Goal: Find contact information

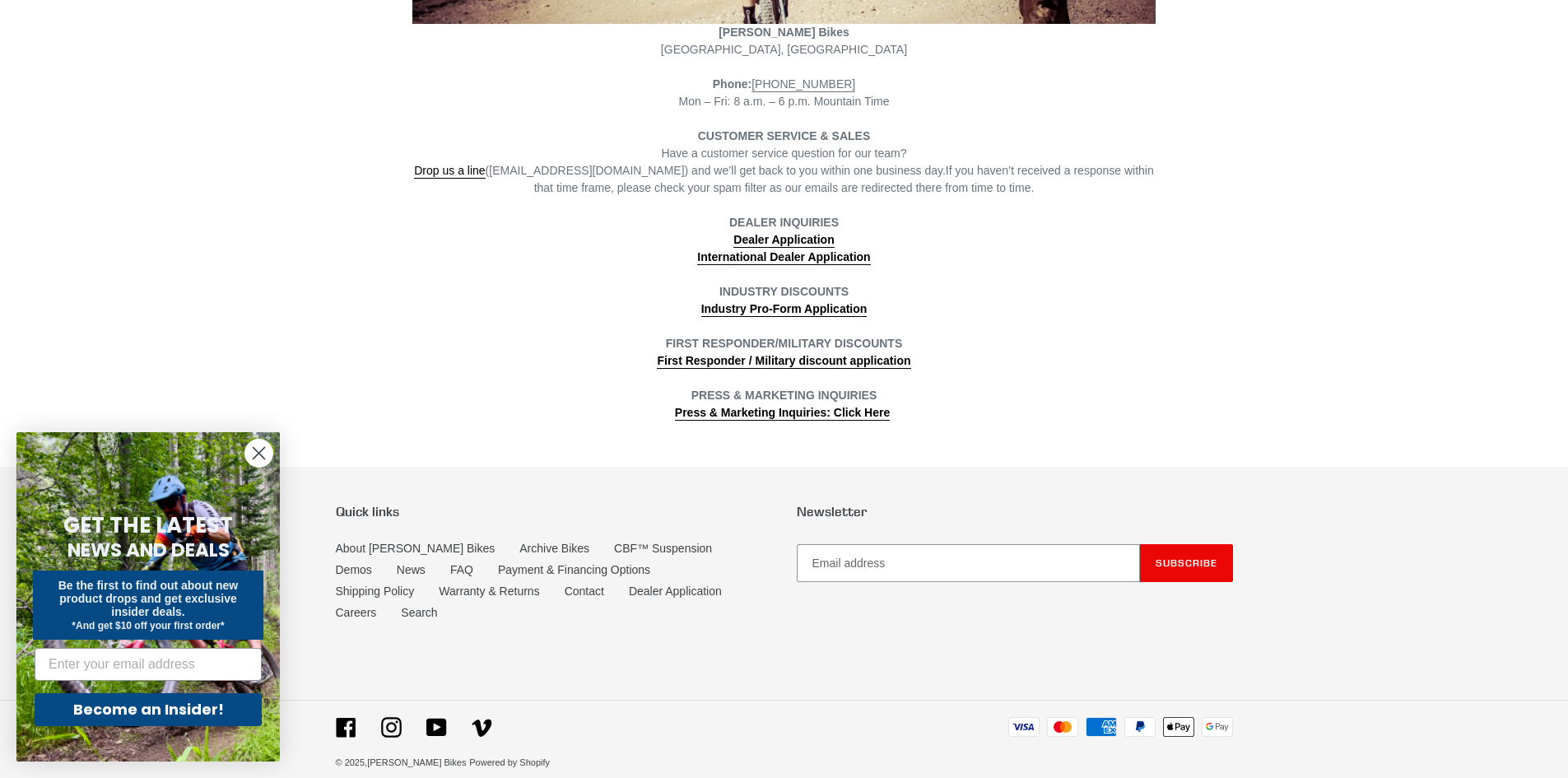
scroll to position [485, 0]
click at [255, 457] on icon "Close dialog" at bounding box center [259, 453] width 11 height 11
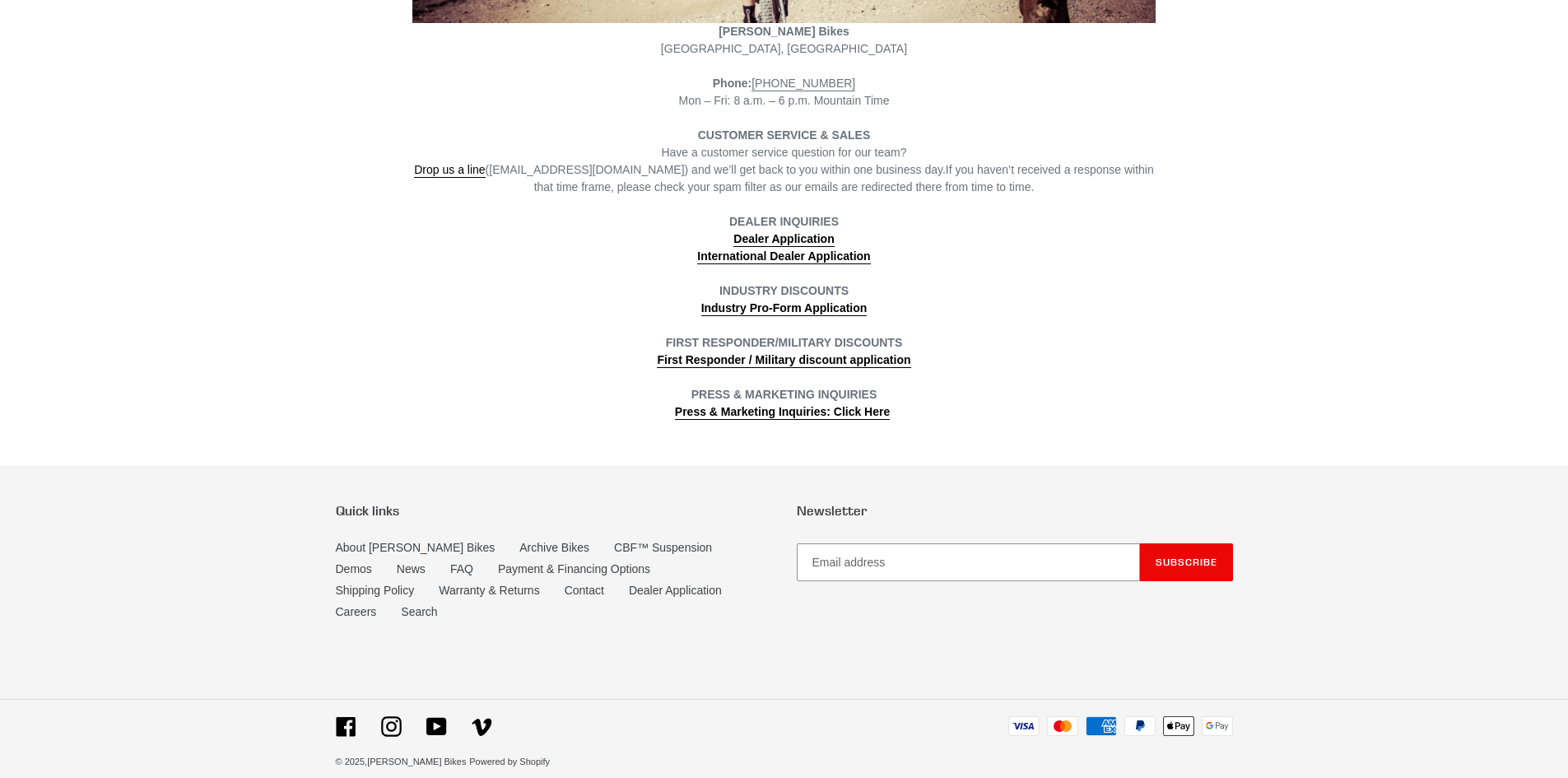
click at [455, 586] on li "Warranty & Returns" at bounding box center [502, 592] width 125 height 22
click at [458, 587] on li "Warranty & Returns" at bounding box center [502, 592] width 125 height 22
click at [565, 590] on link "Contact" at bounding box center [585, 591] width 40 height 14
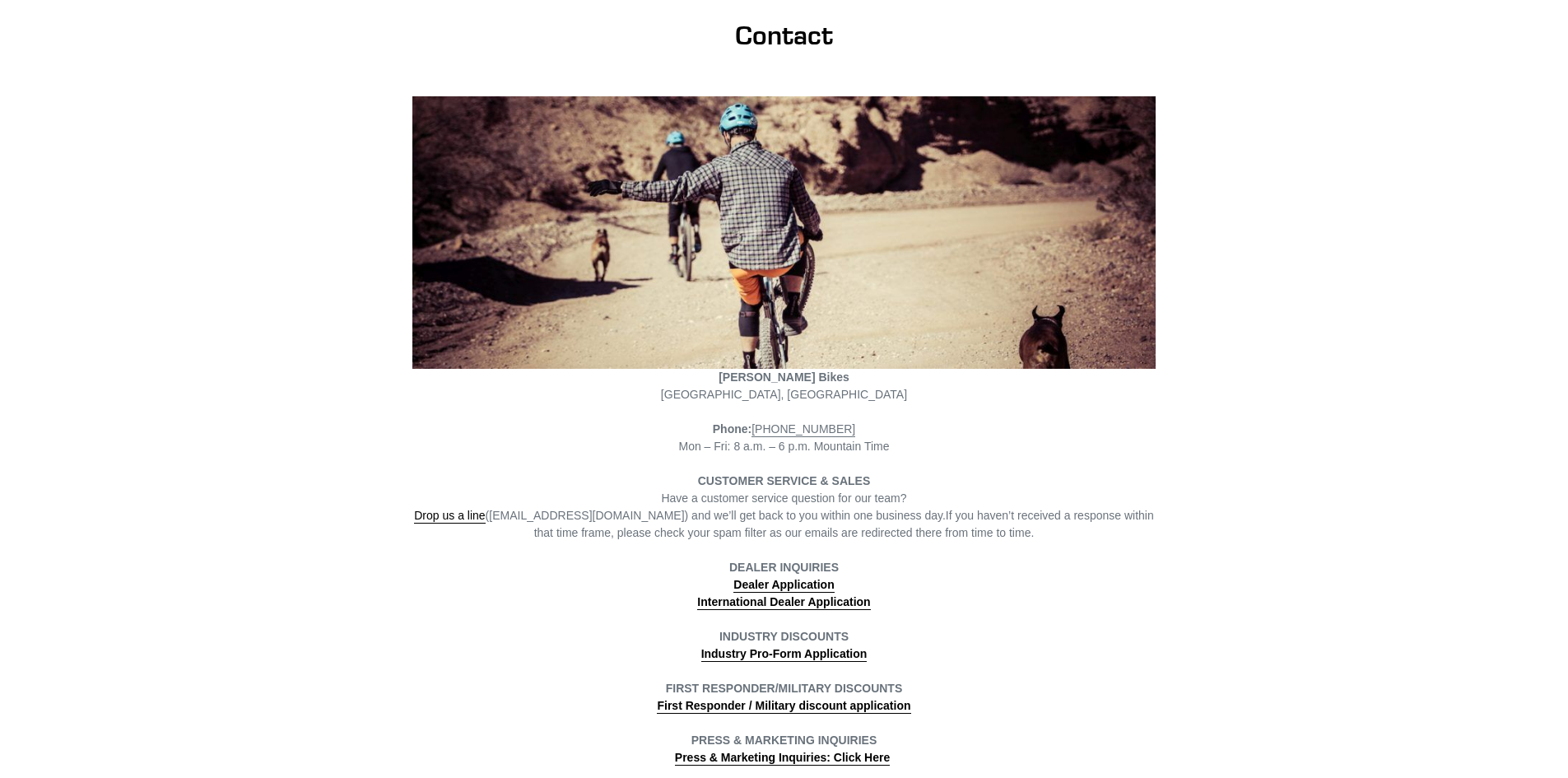
scroll to position [329, 0]
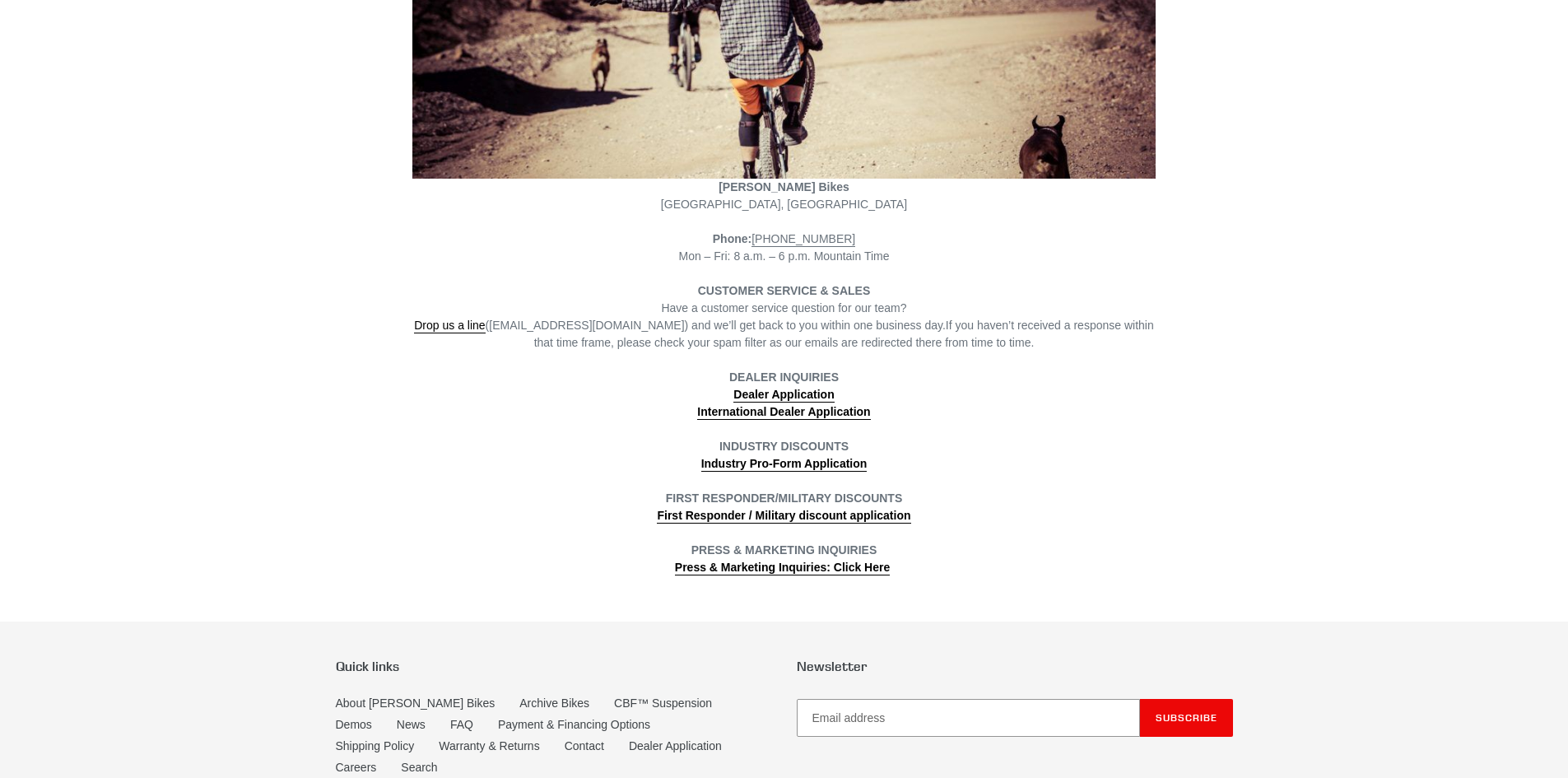
click at [1283, 489] on main "Contact Canfield Bikes Poncha Springs, CO Phone: (801) 548-2556 Mon – Fri: 8 a.…" at bounding box center [784, 180] width 1568 height 792
